Goal: Task Accomplishment & Management: Manage account settings

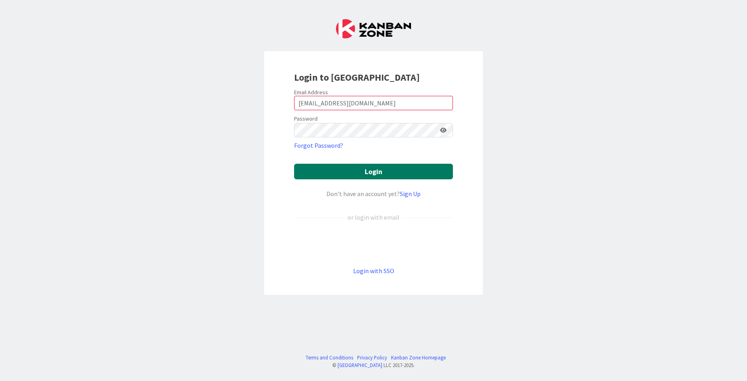
click at [374, 170] on button "Login" at bounding box center [373, 172] width 159 height 16
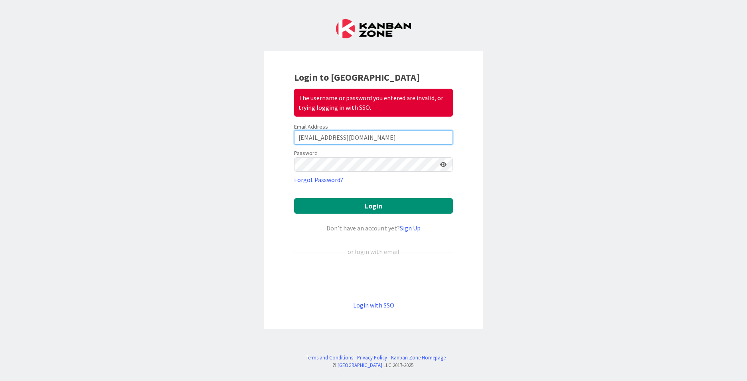
click at [361, 141] on input "[EMAIL_ADDRESS][DOMAIN_NAME]" at bounding box center [373, 137] width 159 height 14
click at [363, 137] on input "[EMAIL_ADDRESS][DOMAIN_NAME]" at bounding box center [373, 137] width 159 height 14
click at [477, 165] on div "Login to Kanban Zone The username or password you entered are invalid, or tryin…" at bounding box center [373, 190] width 219 height 278
click at [445, 163] on icon at bounding box center [443, 165] width 6 height 6
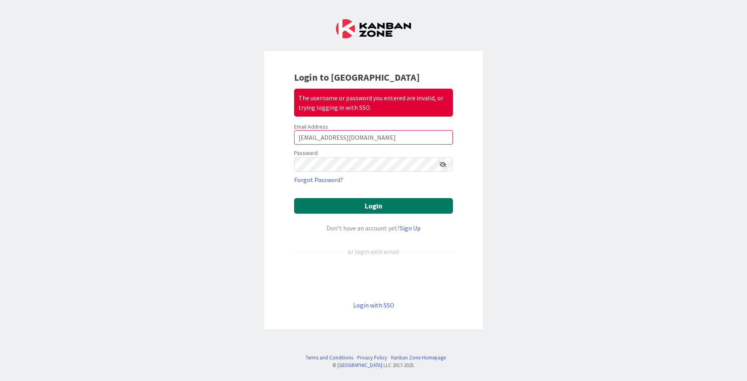
click at [345, 204] on button "Login" at bounding box center [373, 206] width 159 height 16
click at [343, 208] on button "Login" at bounding box center [373, 206] width 159 height 16
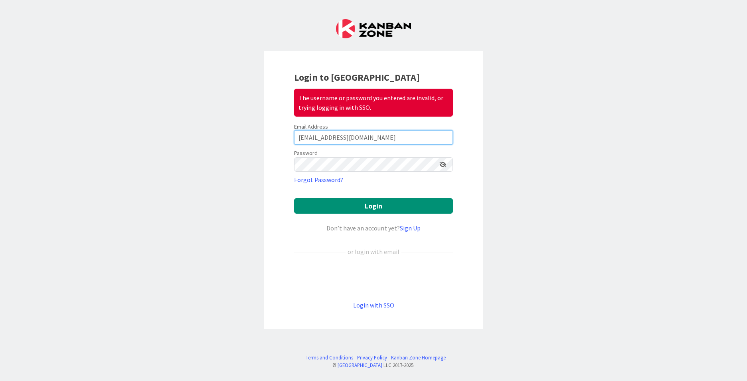
click at [330, 140] on input "[EMAIL_ADDRESS][DOMAIN_NAME]" at bounding box center [373, 137] width 159 height 14
drag, startPoint x: 353, startPoint y: 137, endPoint x: 319, endPoint y: 139, distance: 34.0
click at [319, 139] on input "[EMAIL_ADDRESS][DOMAIN_NAME]" at bounding box center [373, 137] width 159 height 14
click at [394, 140] on input "sross@cplrlaw." at bounding box center [373, 137] width 159 height 14
type input "[EMAIL_ADDRESS][DOMAIN_NAME]"
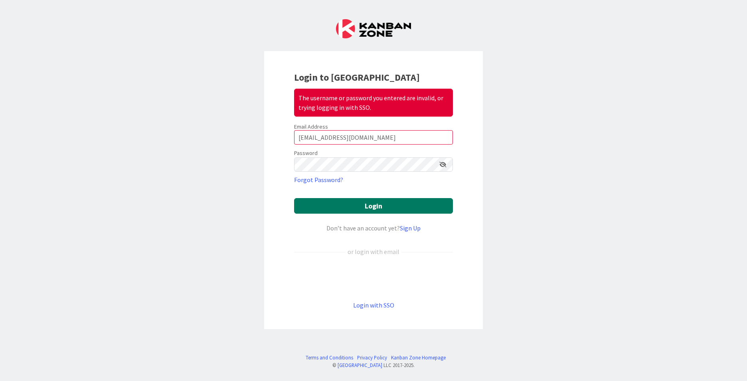
click at [322, 204] on button "Login" at bounding box center [373, 206] width 159 height 16
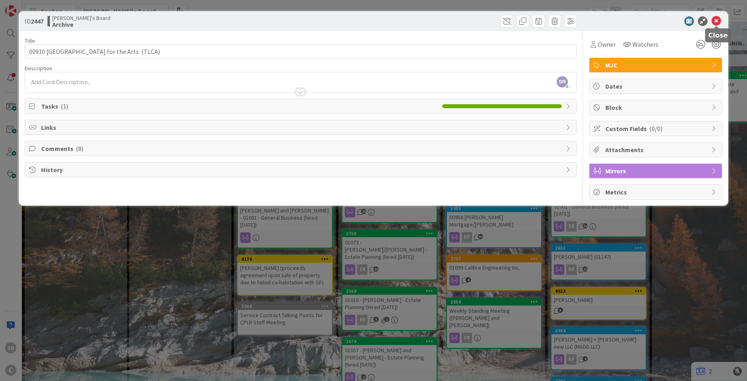
drag, startPoint x: 718, startPoint y: 24, endPoint x: 710, endPoint y: 22, distance: 8.1
click at [717, 24] on icon at bounding box center [717, 21] width 10 height 10
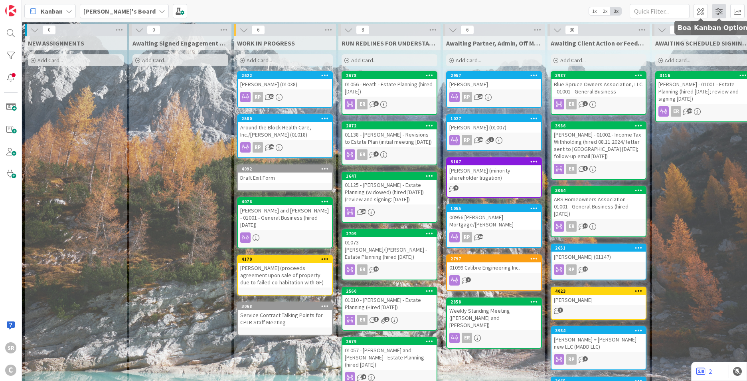
click at [718, 14] on span at bounding box center [719, 11] width 14 height 14
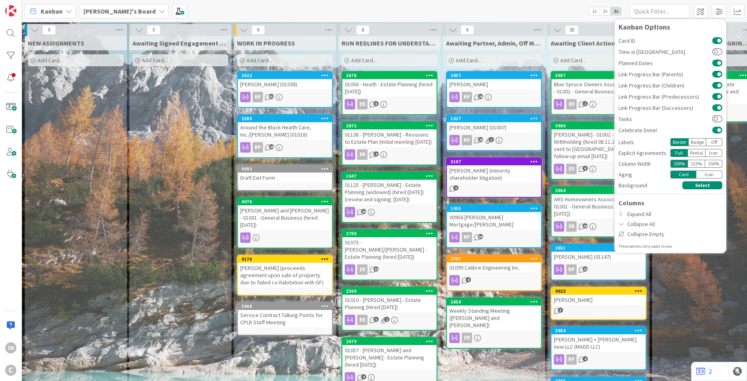
click at [608, 12] on span "2x" at bounding box center [605, 11] width 11 height 8
